Goal: Task Accomplishment & Management: Use online tool/utility

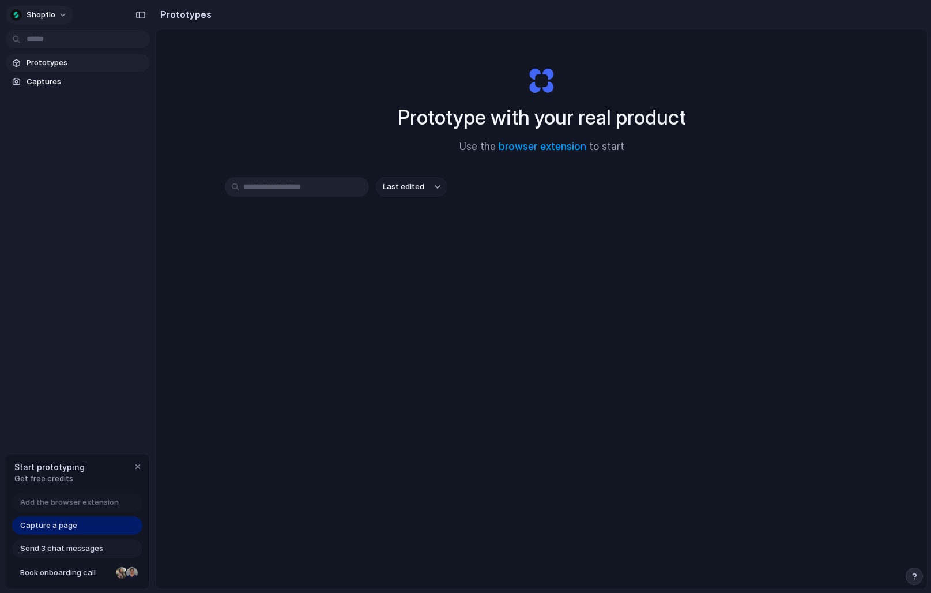
click at [61, 16] on button "Shopflo" at bounding box center [39, 15] width 67 height 18
click at [61, 16] on div "Settings Invite members Change theme Sign out" at bounding box center [465, 296] width 931 height 593
click at [201, 466] on div "Prototype with your real product Use the browser extension to start Last edited" at bounding box center [541, 339] width 771 height 620
click at [100, 504] on span "Add the browser extension" at bounding box center [69, 502] width 99 height 12
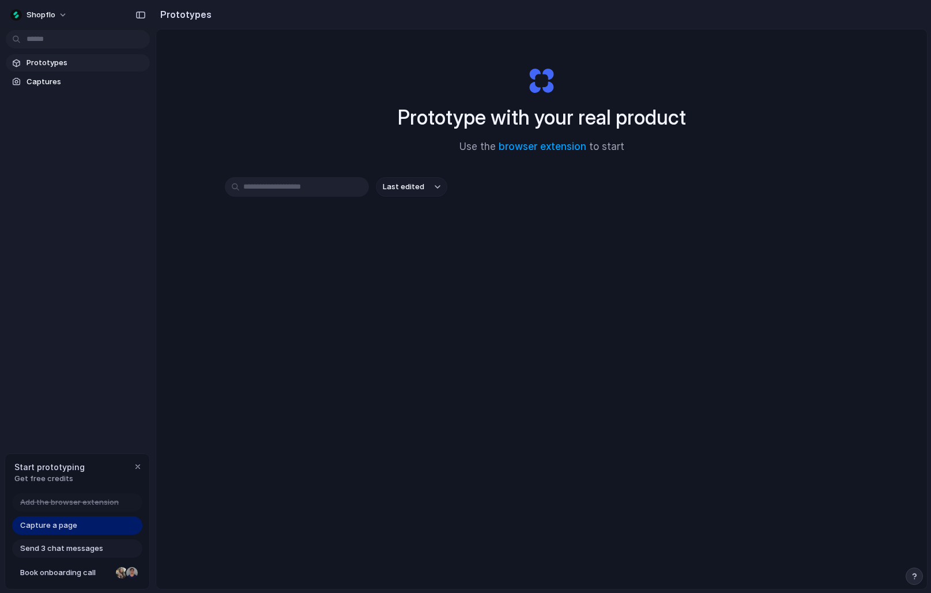
click at [100, 504] on span "Add the browser extension" at bounding box center [69, 502] width 99 height 12
click at [136, 490] on div "Start prototyping Get free credits" at bounding box center [77, 472] width 144 height 37
click at [84, 526] on link "Capture a page" at bounding box center [77, 525] width 130 height 18
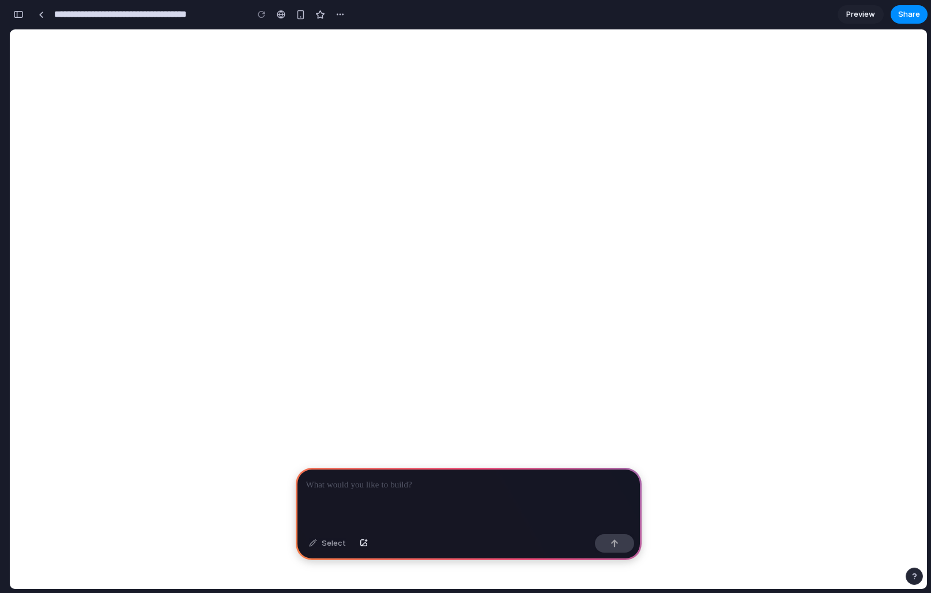
click at [342, 486] on p at bounding box center [468, 485] width 325 height 14
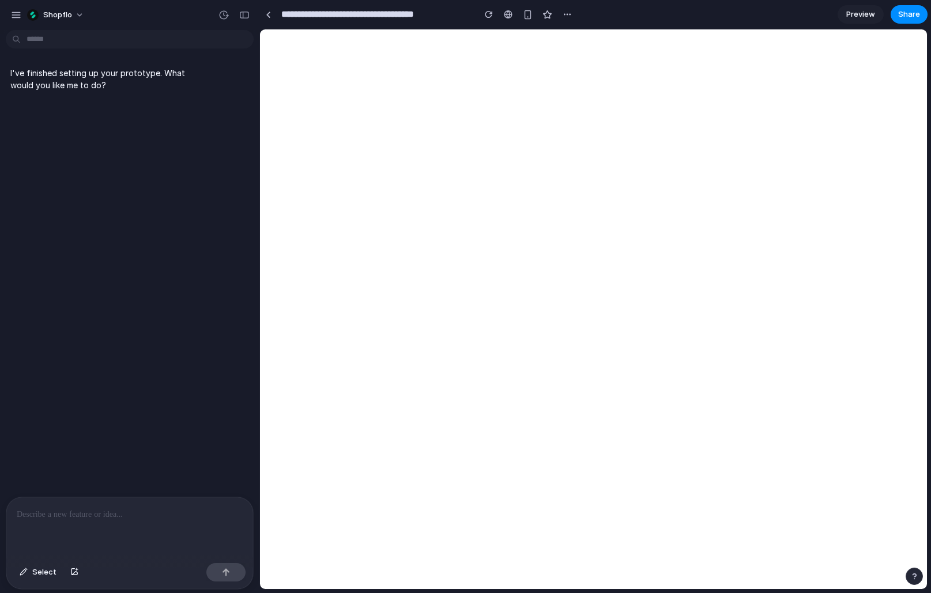
click at [259, 401] on main "Chat Preview" at bounding box center [593, 309] width 668 height 560
click at [133, 72] on p "I've finished setting up your prototype. What would you like me to do?" at bounding box center [106, 79] width 193 height 24
click at [137, 144] on div "I've finished setting up your prototype. What would you like me to do?" at bounding box center [126, 266] width 253 height 462
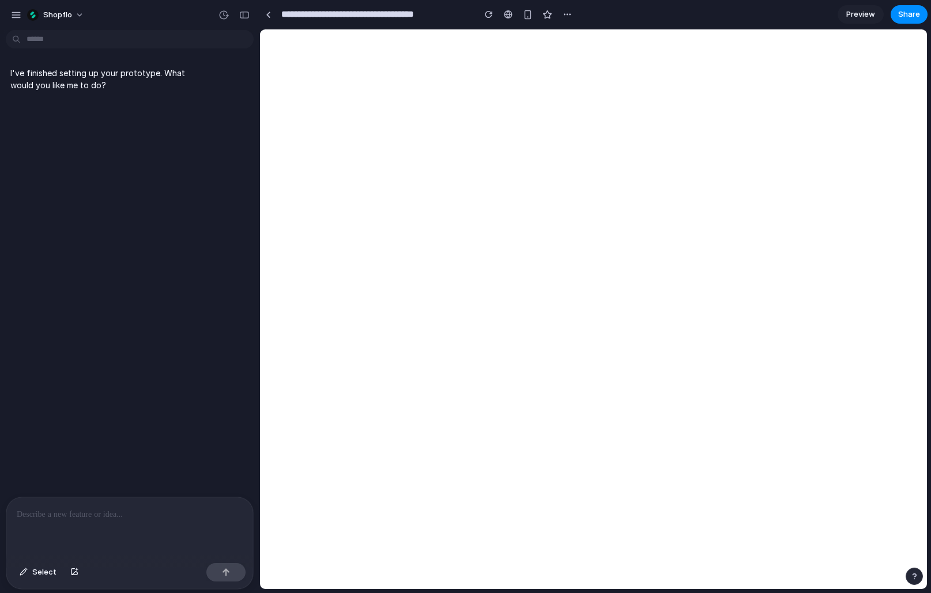
click at [114, 524] on div at bounding box center [129, 527] width 247 height 61
